Goal: Transaction & Acquisition: Purchase product/service

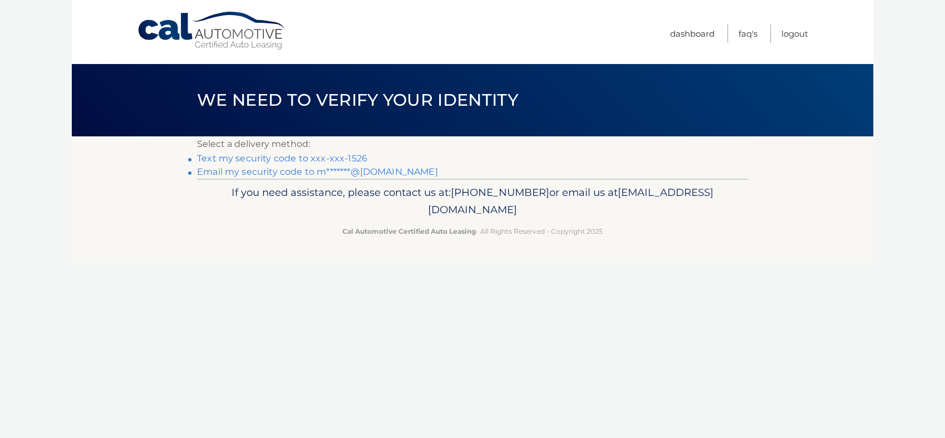
click at [310, 155] on link "Text my security code to xxx-xxx-1526" at bounding box center [282, 158] width 170 height 11
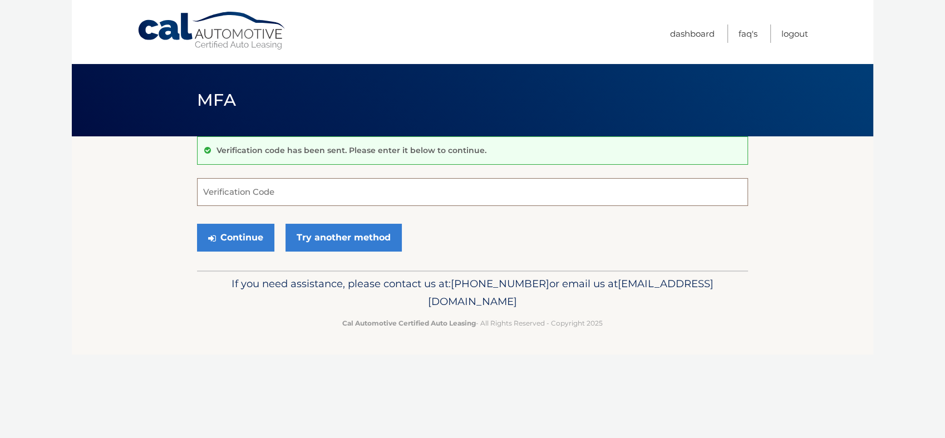
click at [301, 196] on input "Verification Code" at bounding box center [472, 192] width 551 height 28
type input "099842"
click at [250, 234] on button "Continue" at bounding box center [235, 238] width 77 height 28
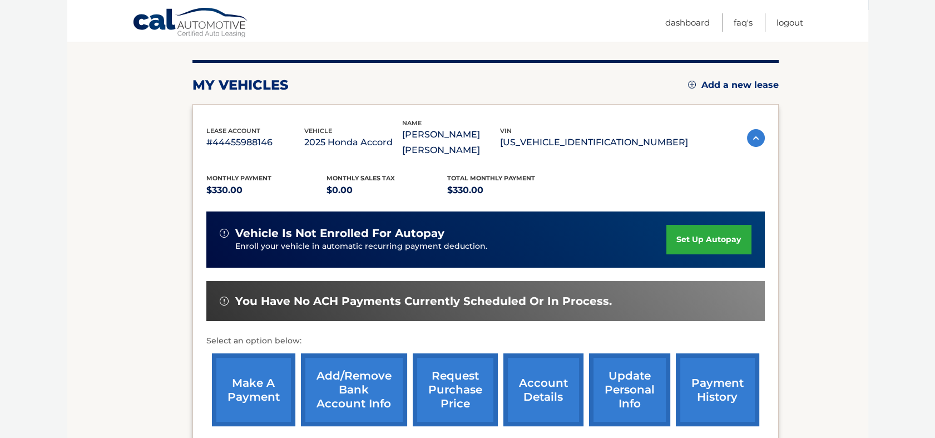
scroll to position [132, 0]
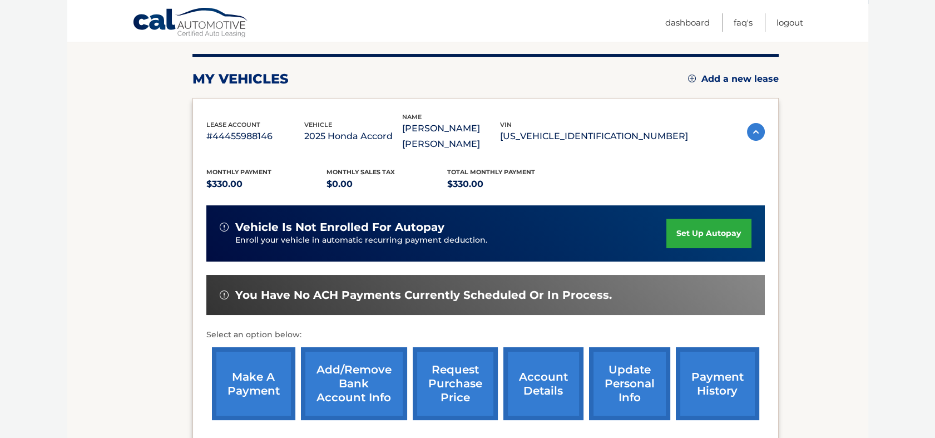
click at [719, 219] on link "set up autopay" at bounding box center [708, 233] width 85 height 29
click at [246, 372] on link "make a payment" at bounding box center [253, 383] width 83 height 73
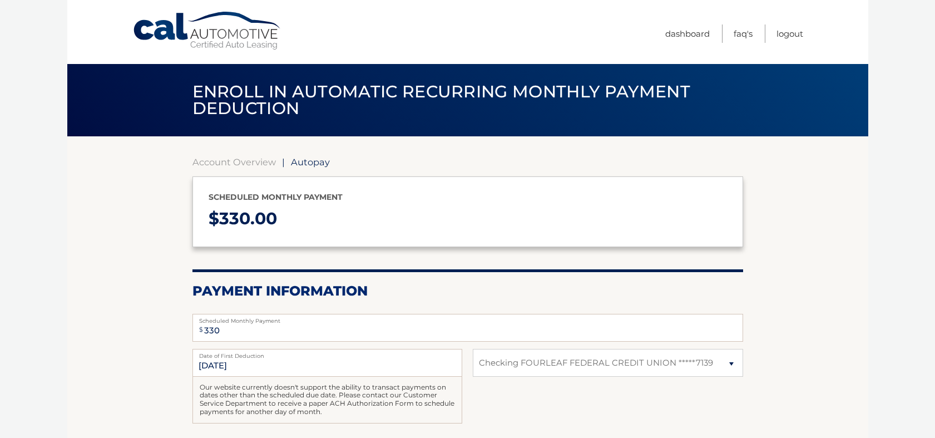
select select "MTNjMDAyMzYtN2Q4MC00Y2RjLWJkZGItMmFjNzdlNzMzZDY4"
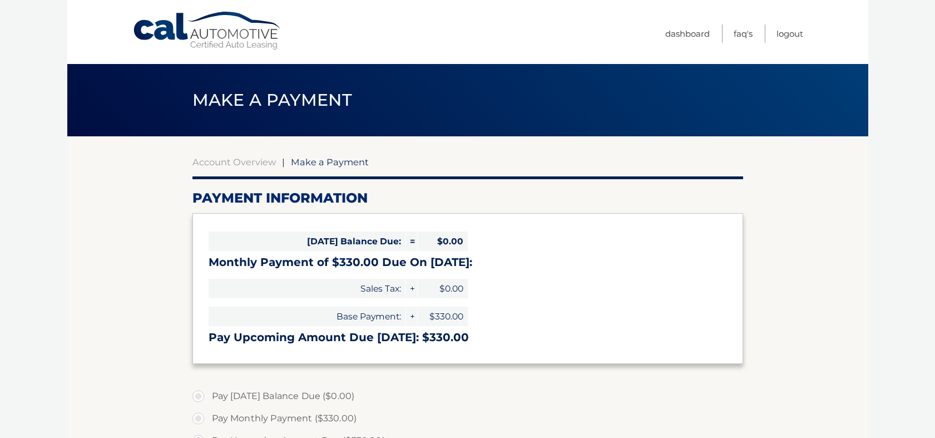
select select "MTNjMDAyMzYtN2Q4MC00Y2RjLWJkZGItMmFjNzdlNzMzZDY4"
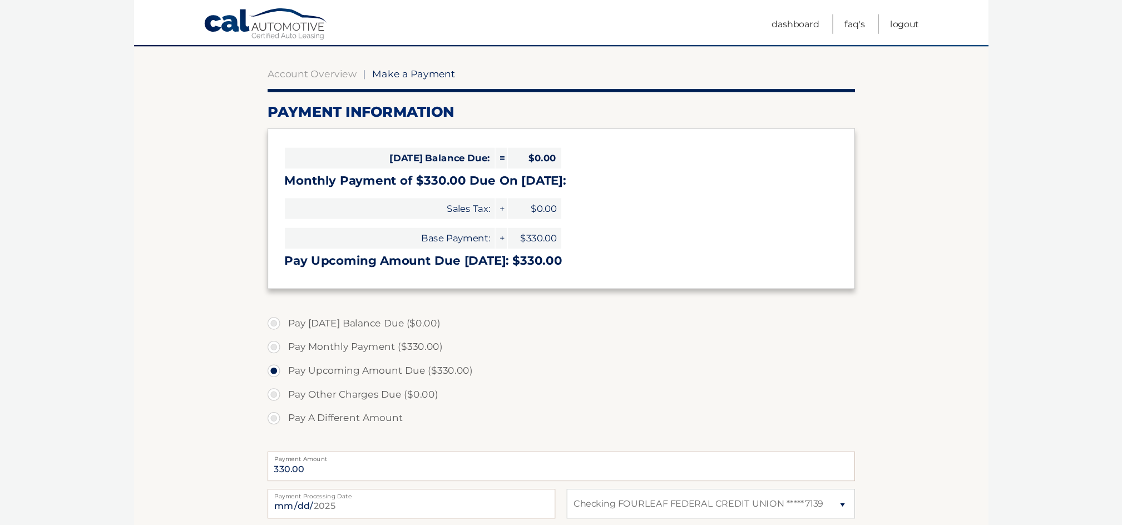
scroll to position [93, 0]
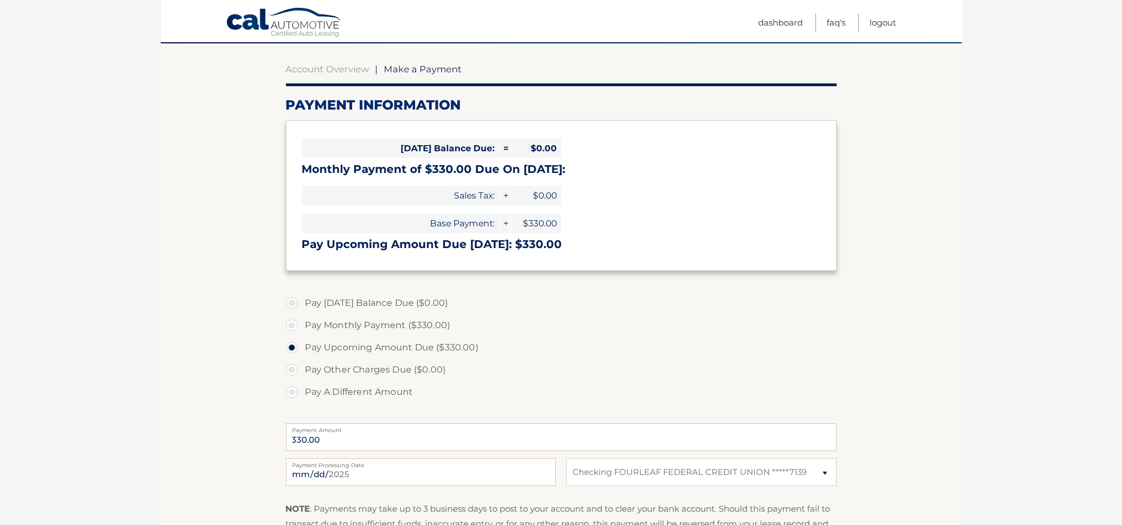
drag, startPoint x: 867, startPoint y: 1, endPoint x: 220, endPoint y: 164, distance: 667.3
click at [220, 164] on section "Account Overview | Make a Payment Payment Information Today's Balance Due: = $0…" at bounding box center [561, 330] width 801 height 574
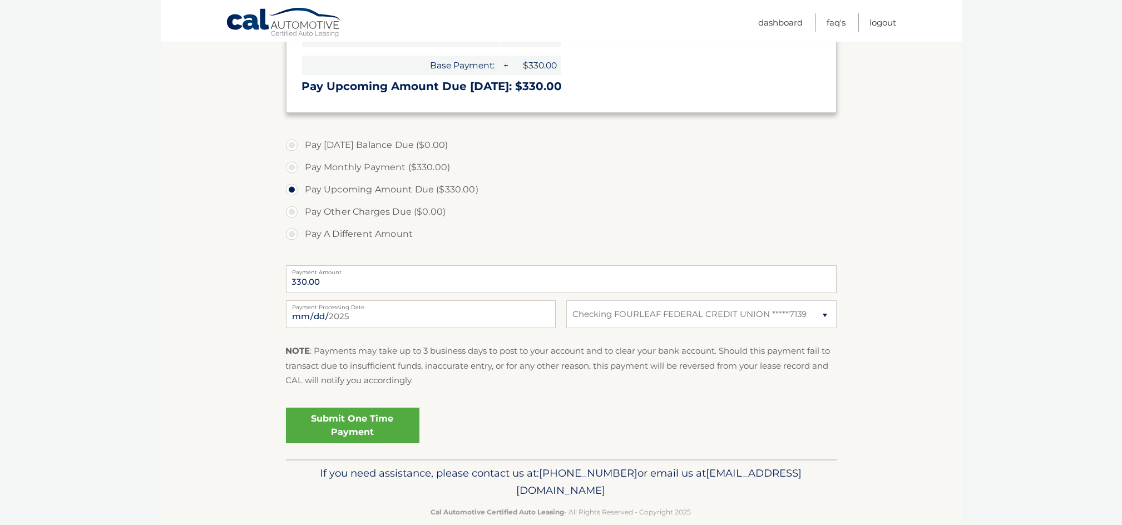
scroll to position [269, 0]
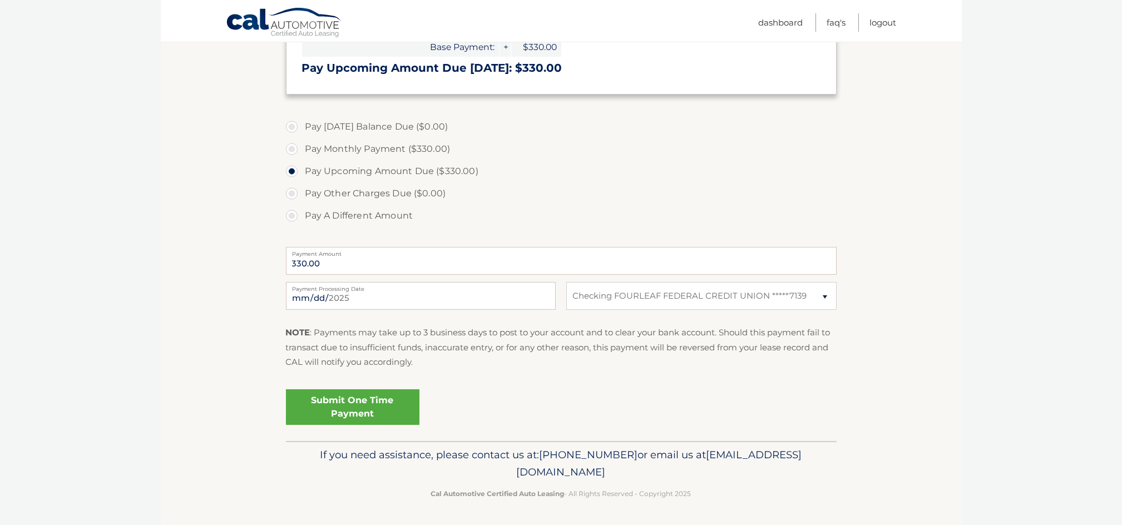
click at [360, 399] on link "Submit One Time Payment" at bounding box center [352, 407] width 133 height 36
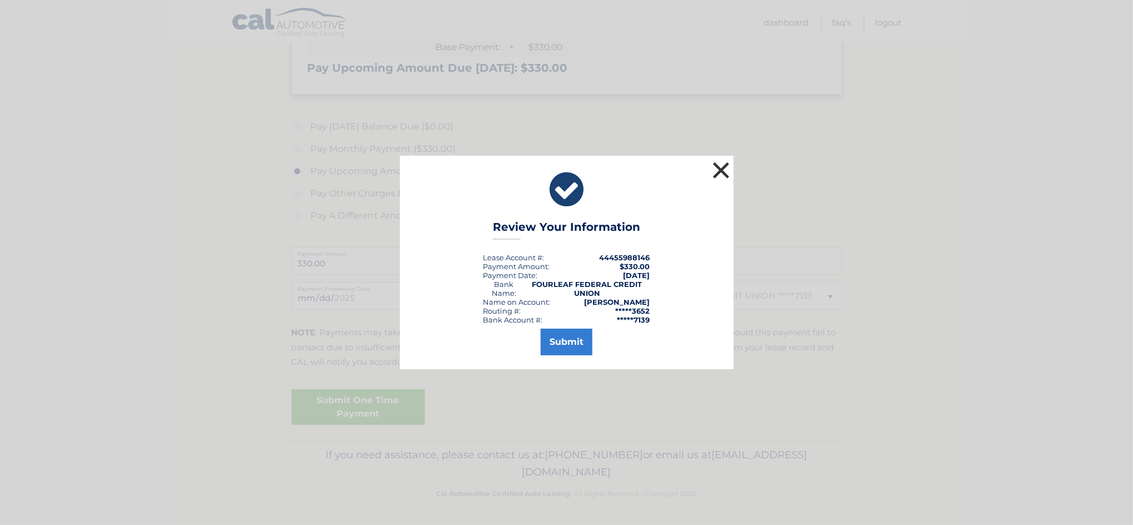
click at [724, 168] on button "×" at bounding box center [721, 170] width 22 height 22
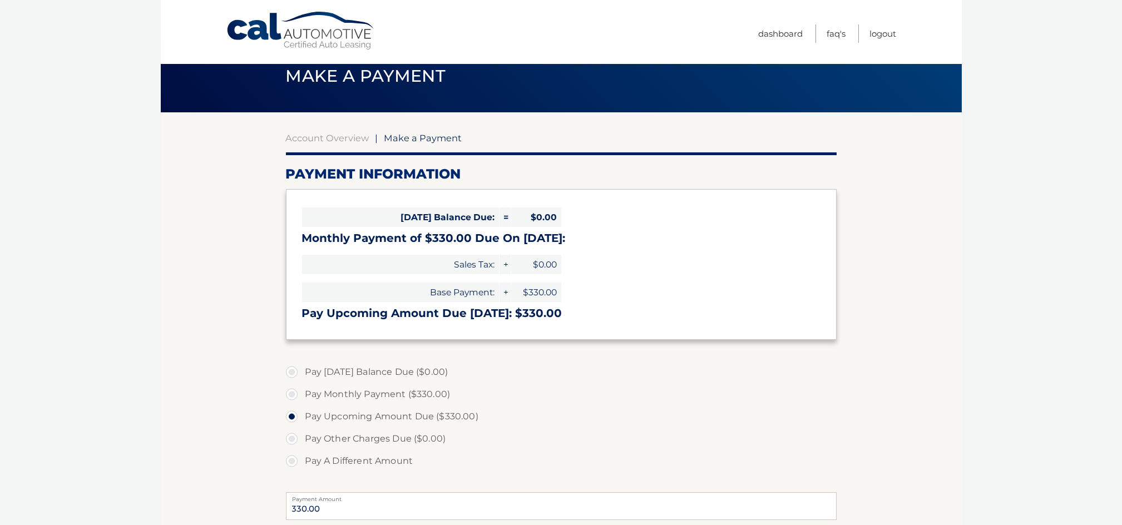
scroll to position [1, 0]
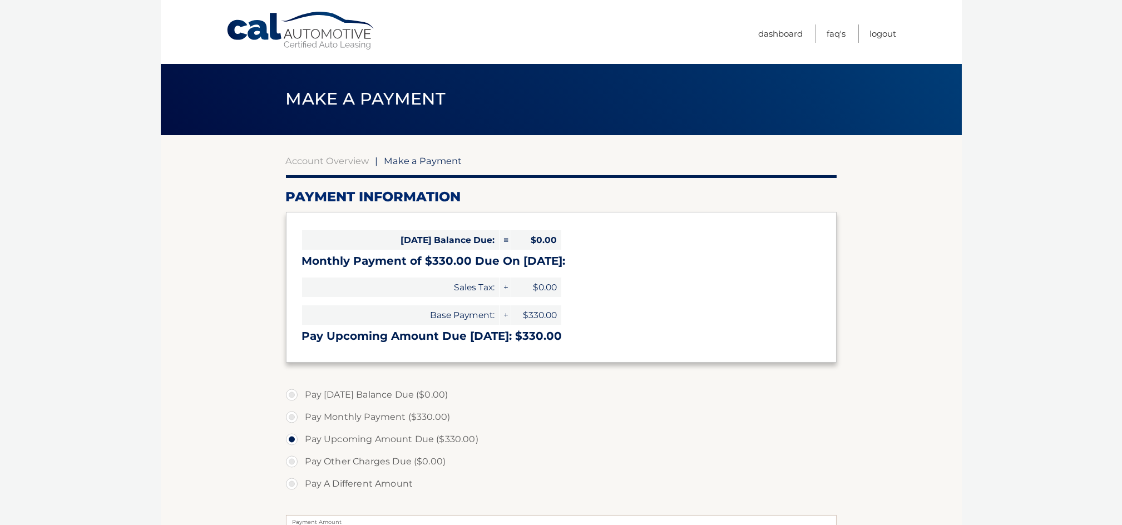
click at [311, 40] on link "Cal Automotive" at bounding box center [301, 30] width 150 height 39
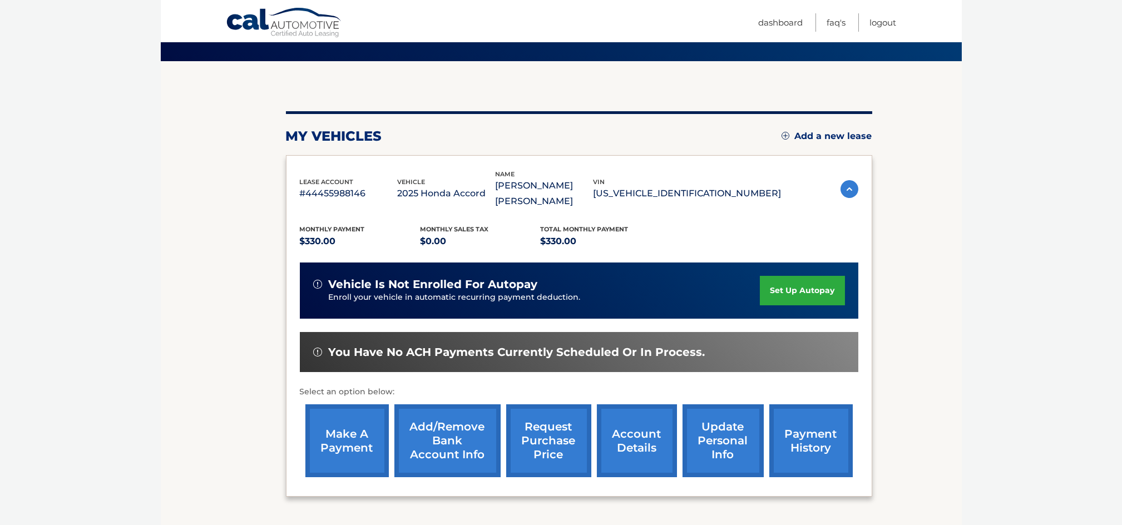
scroll to position [70, 0]
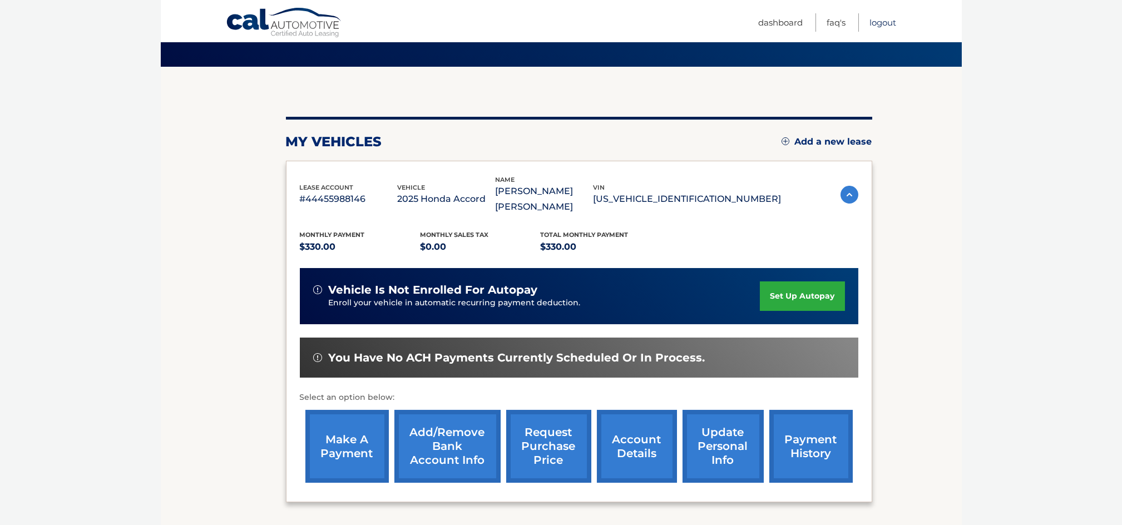
click at [883, 19] on link "Logout" at bounding box center [883, 22] width 27 height 18
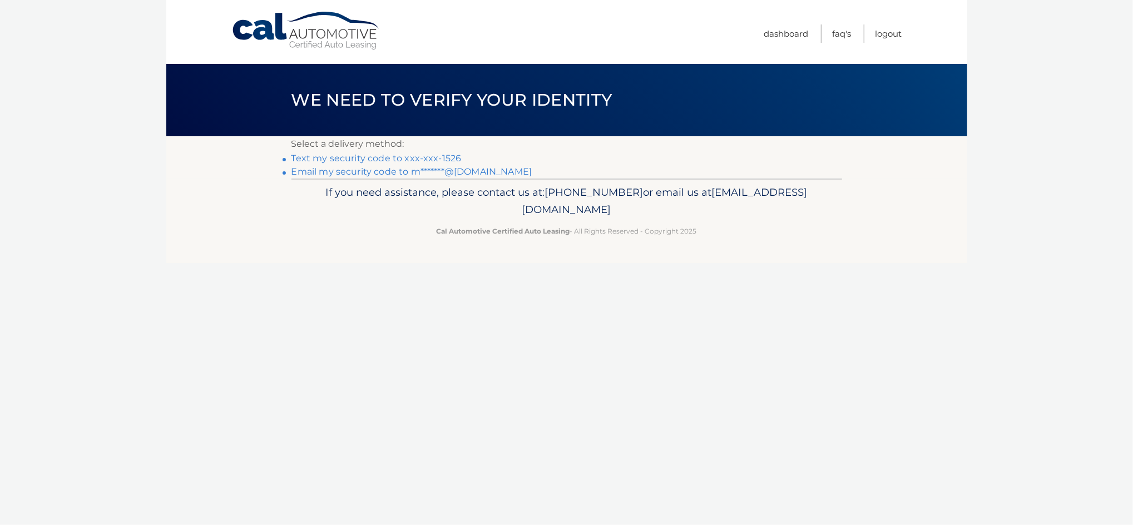
click at [437, 157] on link "Text my security code to xxx-xxx-1526" at bounding box center [376, 158] width 170 height 11
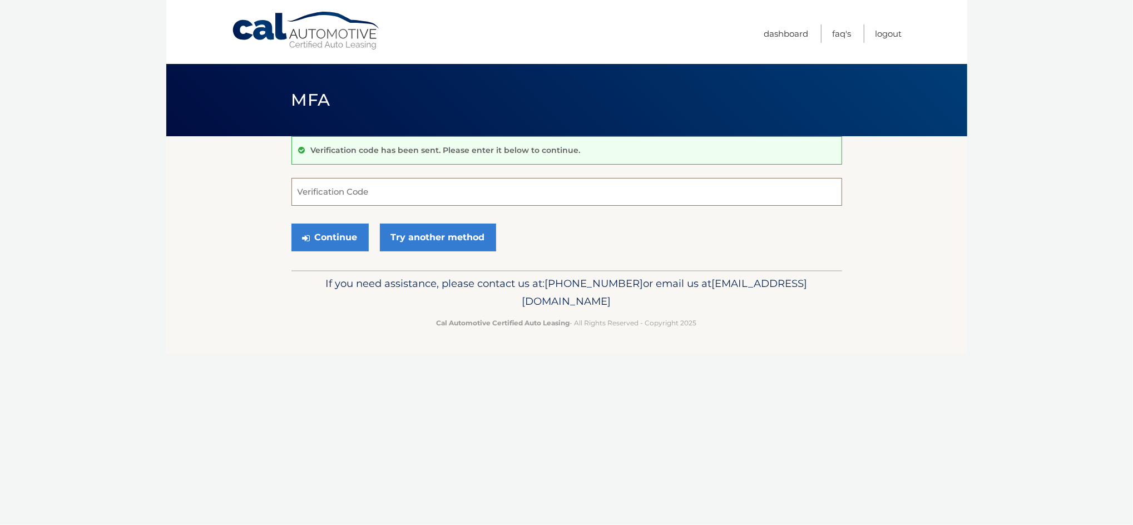
click at [416, 187] on input "Verification Code" at bounding box center [566, 192] width 551 height 28
type input "010332"
click at [335, 229] on button "Continue" at bounding box center [329, 238] width 77 height 28
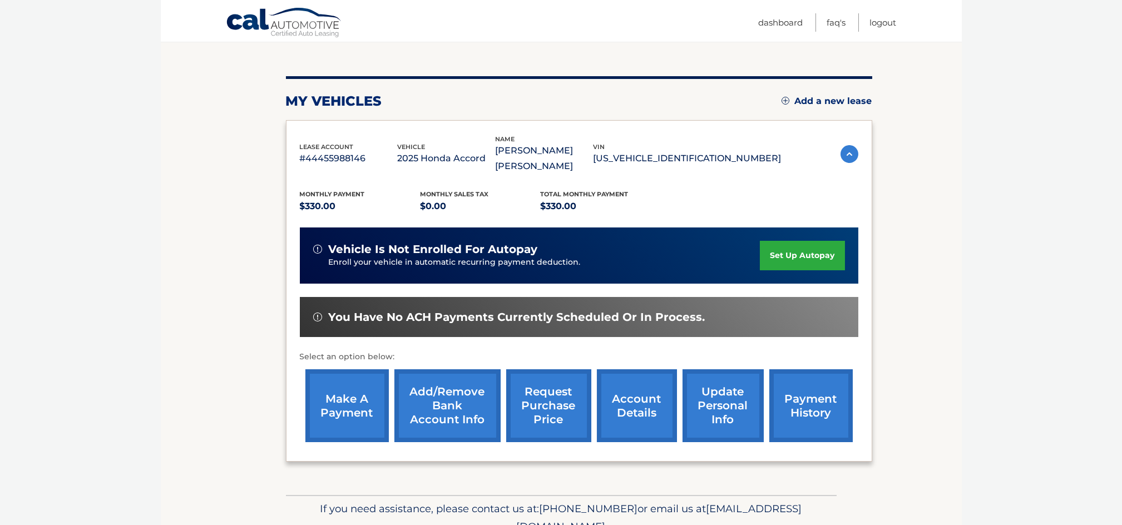
scroll to position [147, 0]
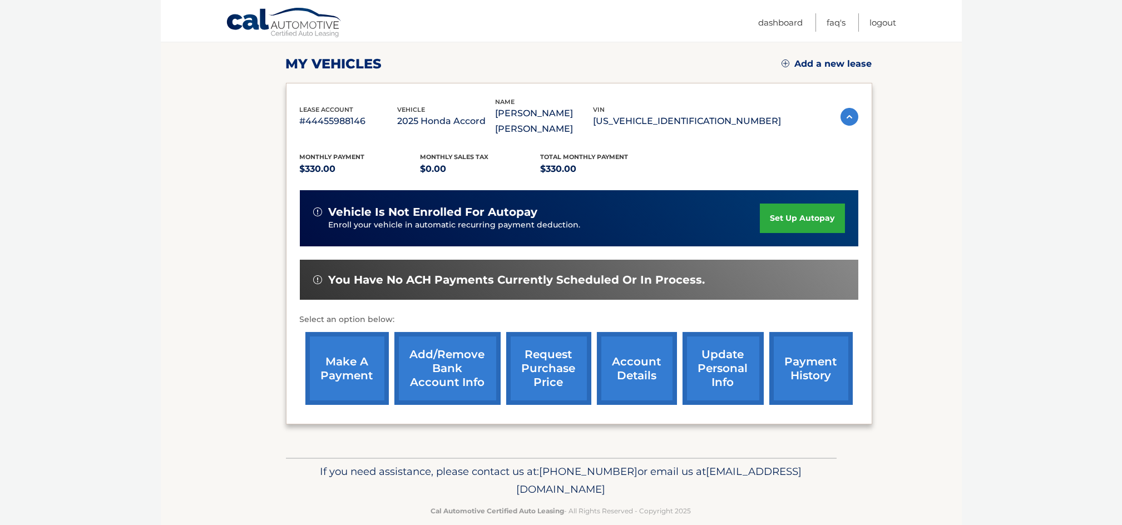
click at [339, 342] on link "make a payment" at bounding box center [346, 368] width 83 height 73
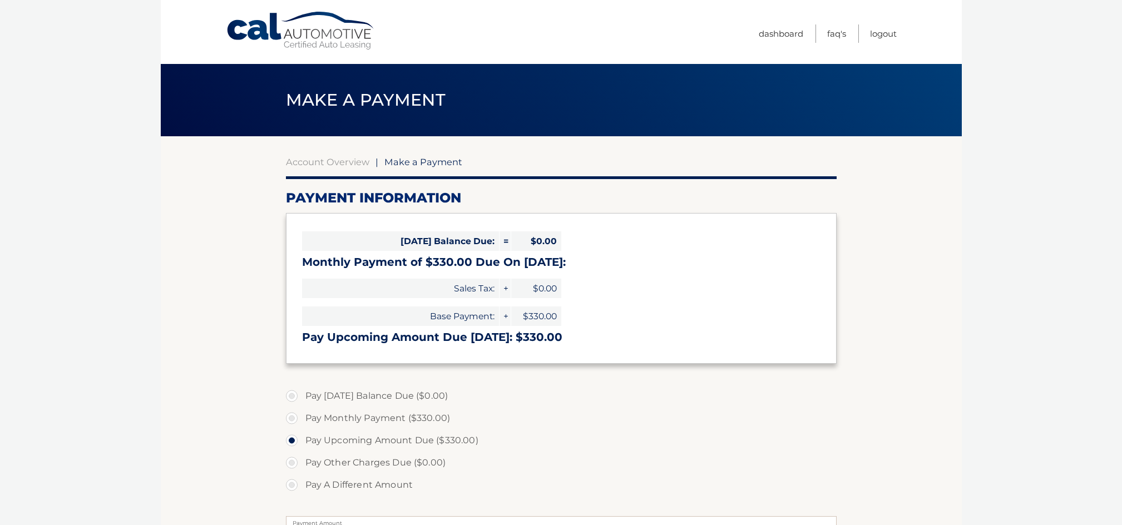
select select "MTNjMDAyMzYtN2Q4MC00Y2RjLWJkZGItMmFjNzdlNzMzZDY4"
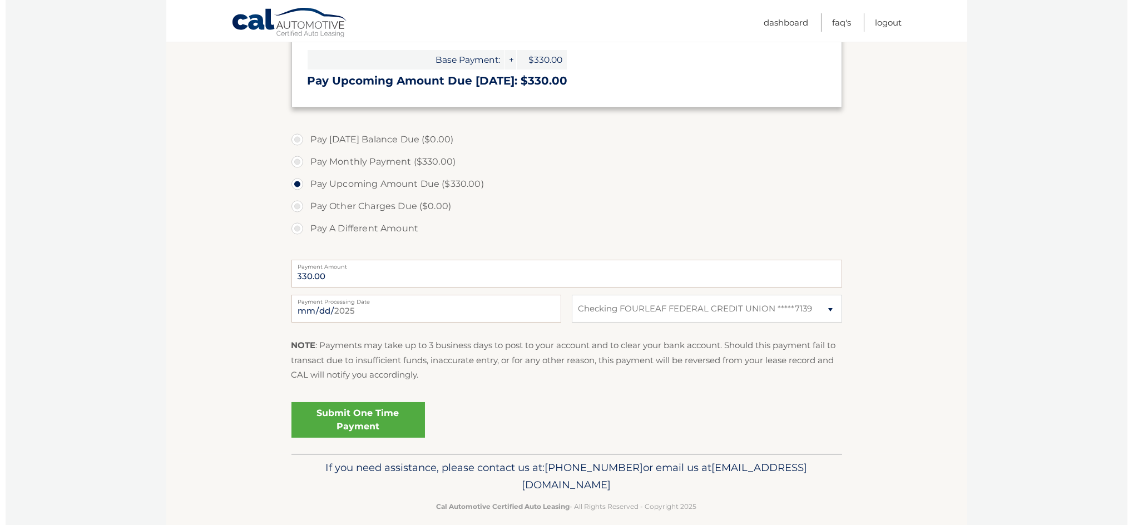
scroll to position [269, 0]
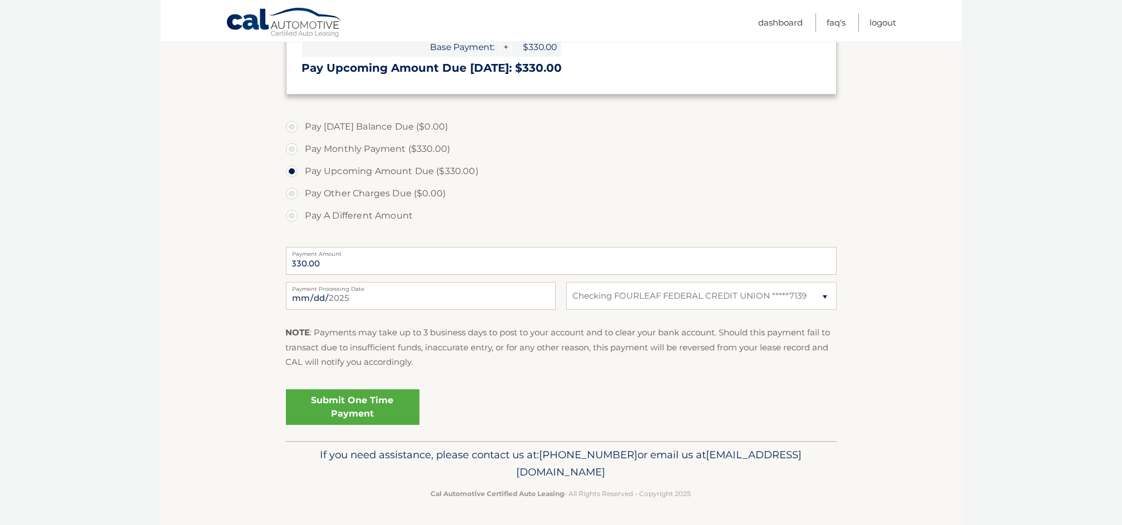
click at [367, 401] on link "Submit One Time Payment" at bounding box center [352, 407] width 133 height 36
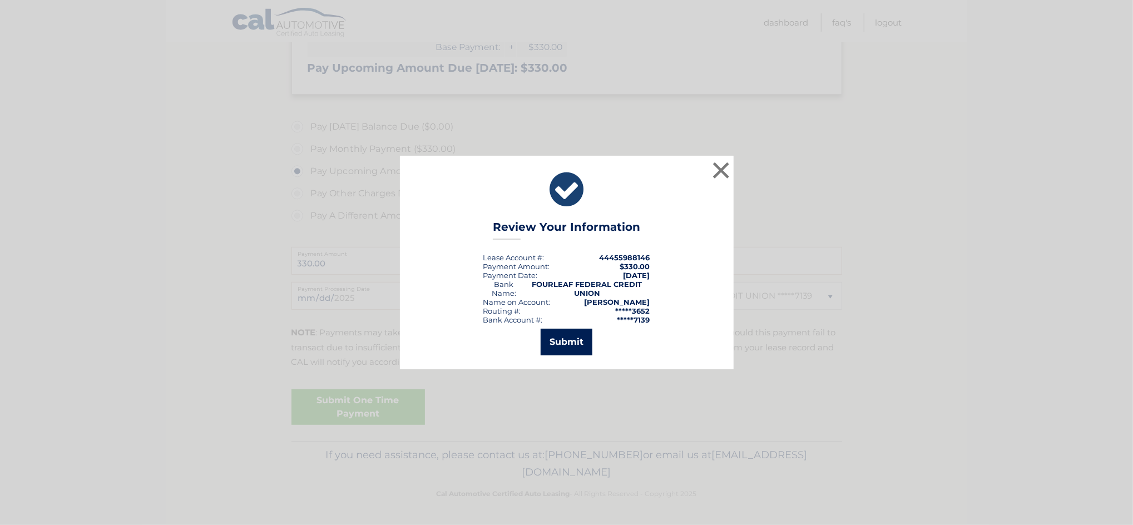
click at [571, 343] on button "Submit" at bounding box center [567, 342] width 52 height 27
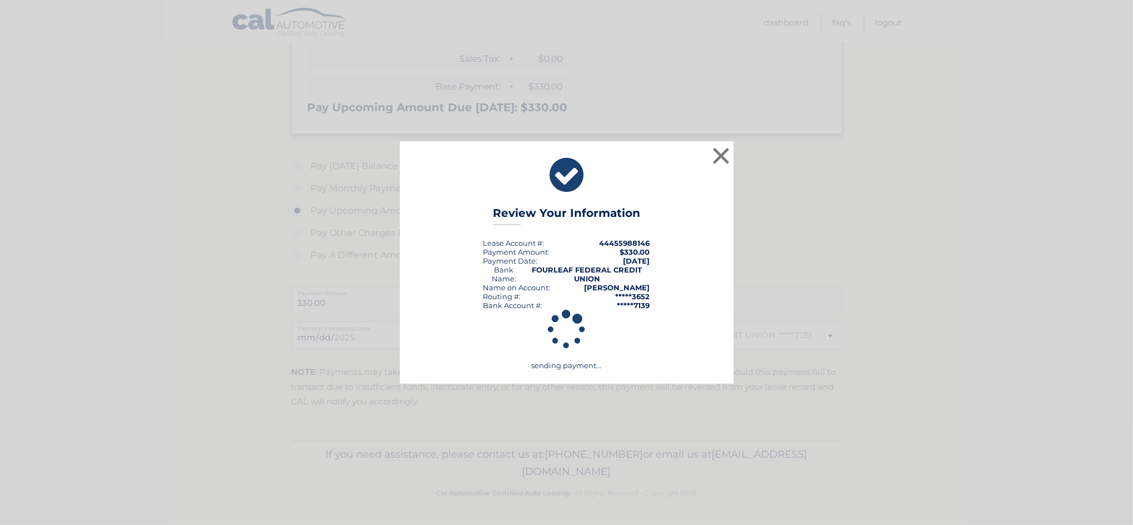
scroll to position [229, 0]
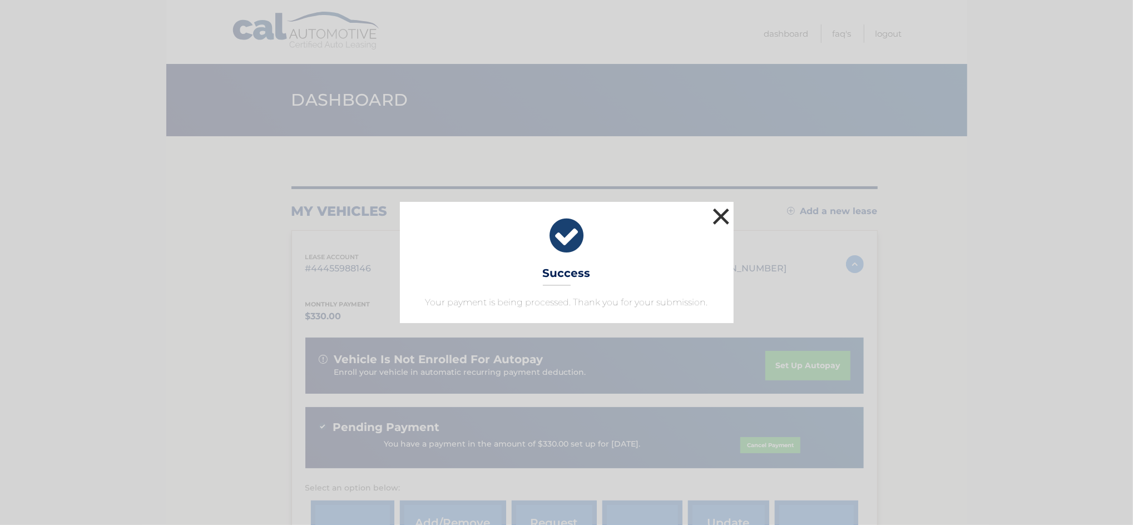
click at [715, 216] on button "×" at bounding box center [721, 216] width 22 height 22
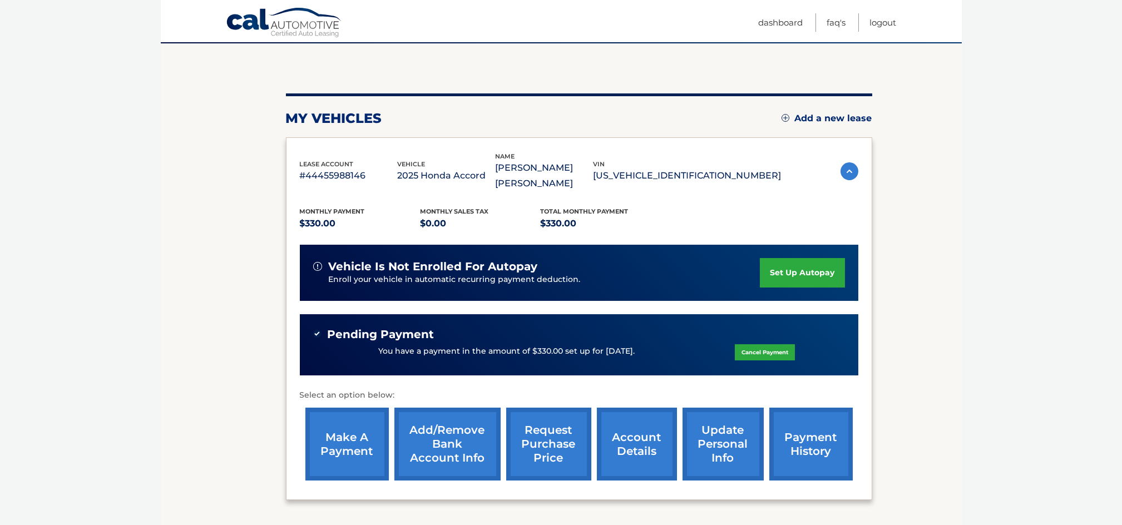
scroll to position [100, 0]
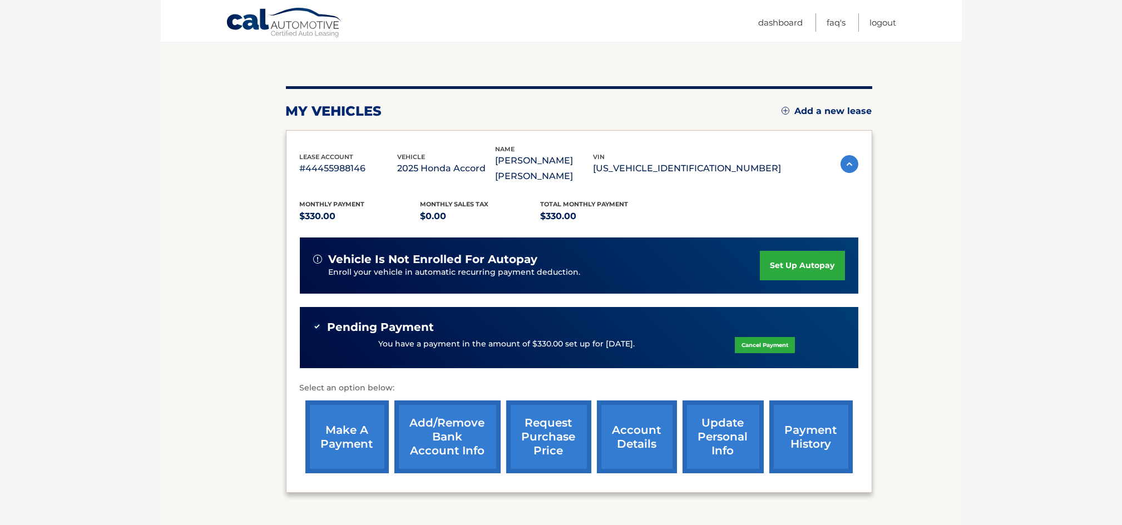
click at [797, 426] on link "payment history" at bounding box center [810, 436] width 83 height 73
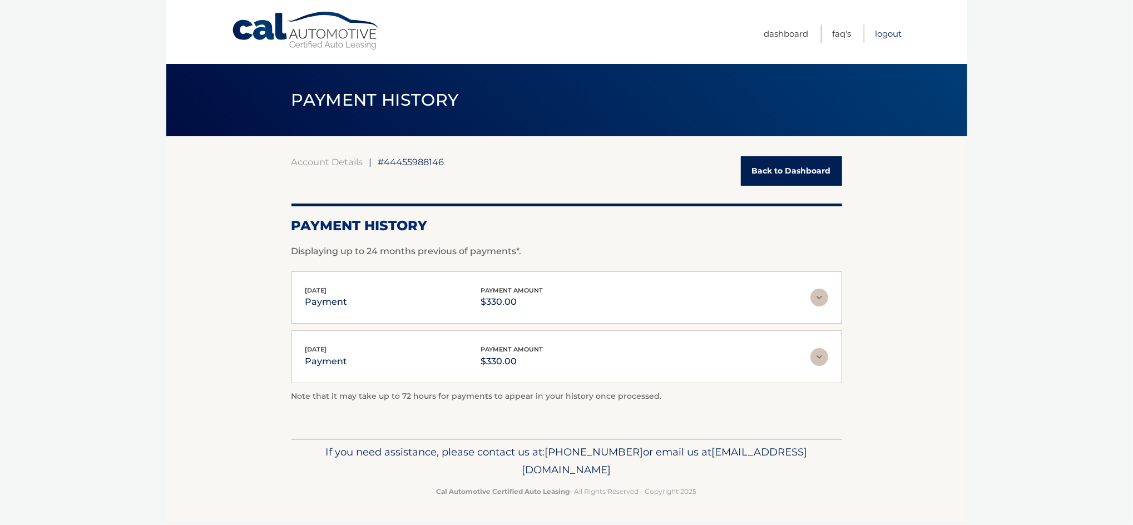
click at [890, 33] on link "Logout" at bounding box center [889, 33] width 27 height 18
